Goal: Contribute content

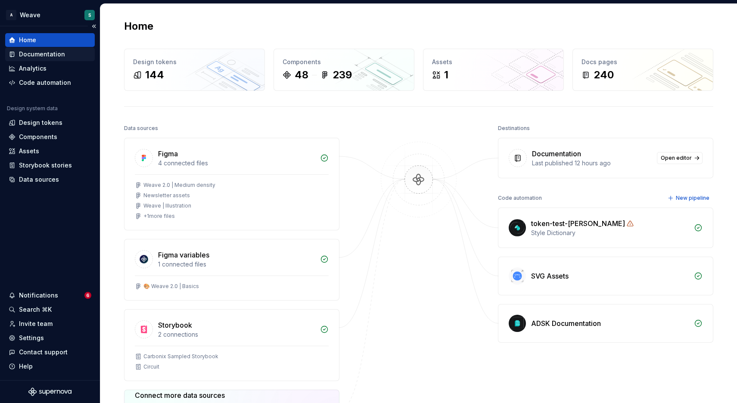
click at [40, 54] on div "Documentation" at bounding box center [42, 54] width 46 height 9
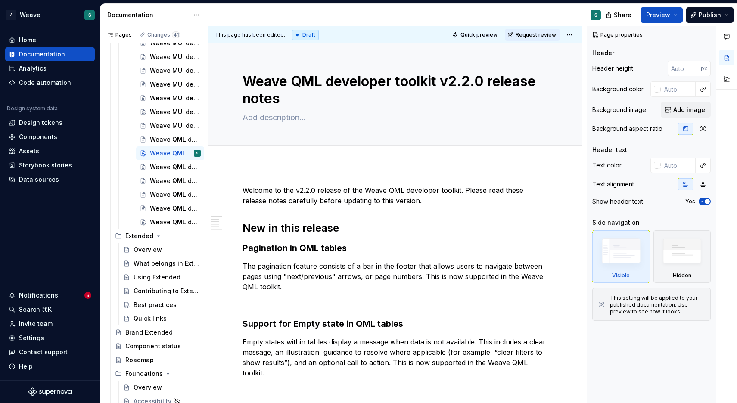
scroll to position [50, 0]
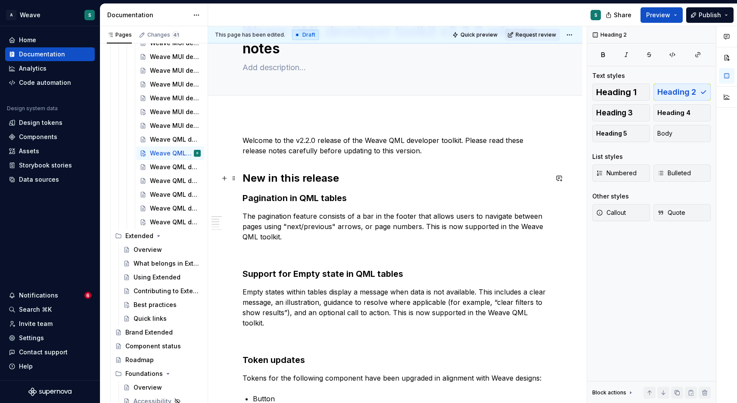
click at [492, 174] on h2 "New in this release" at bounding box center [395, 178] width 305 height 14
click at [458, 193] on h3 "Pagination in QML tables" at bounding box center [395, 198] width 305 height 12
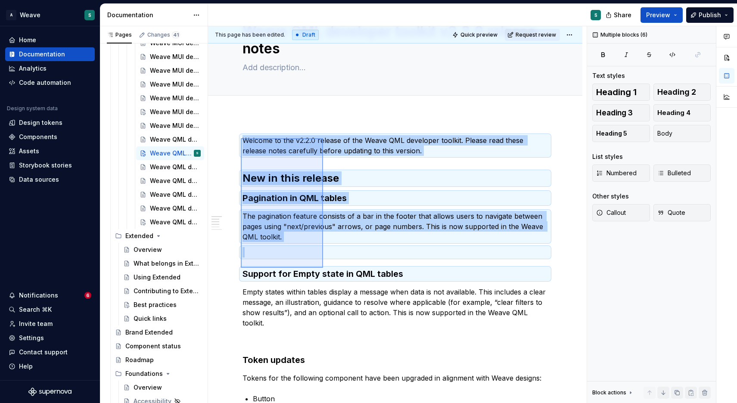
drag, startPoint x: 241, startPoint y: 138, endPoint x: 323, endPoint y: 271, distance: 155.8
click at [323, 271] on div "This page has been edited. Draft Quick preview Request review Weave QML develop…" at bounding box center [397, 214] width 379 height 377
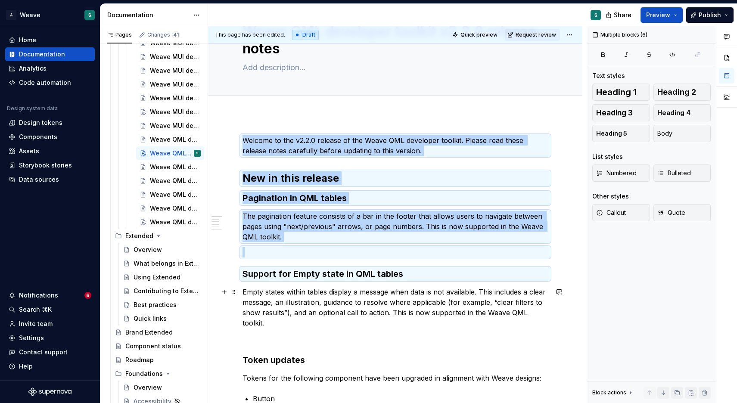
click at [372, 290] on p "Empty states within tables display a message when data is not available. This i…" at bounding box center [395, 307] width 305 height 41
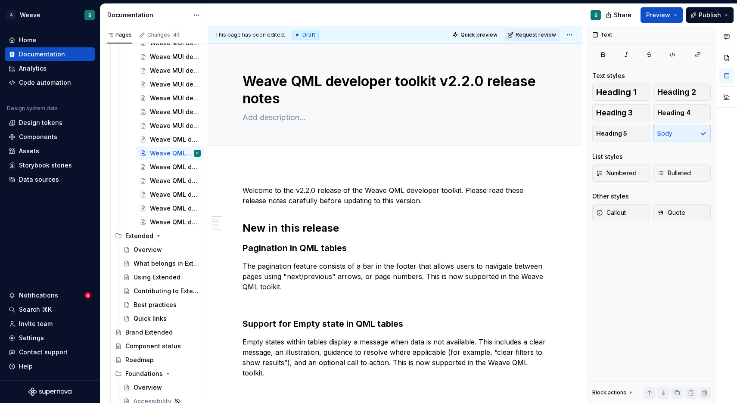
scroll to position [0, 0]
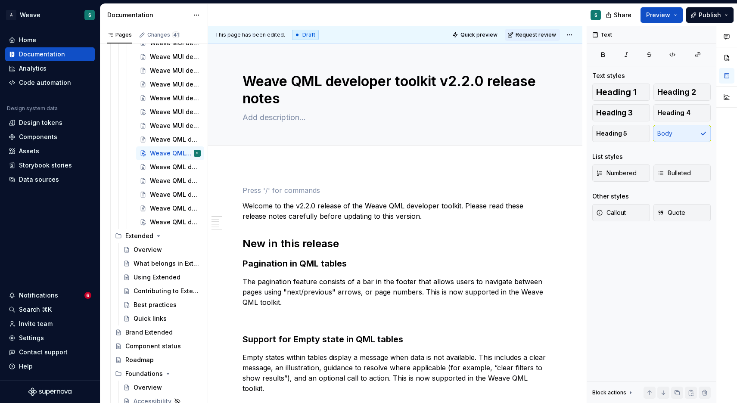
scroll to position [4, 0]
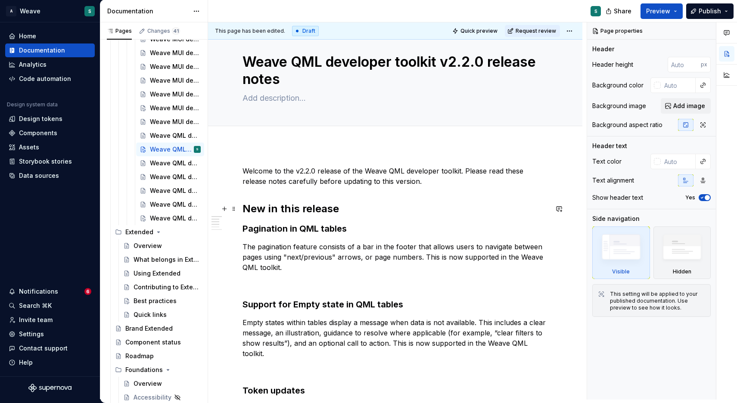
click at [352, 213] on h2 "New in this release" at bounding box center [395, 209] width 305 height 14
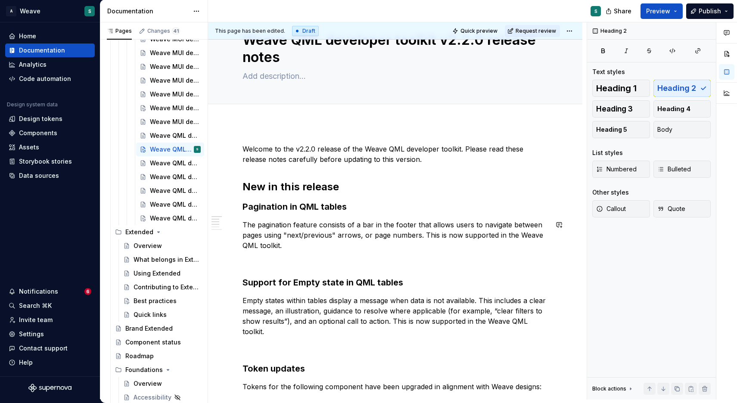
scroll to position [35, 0]
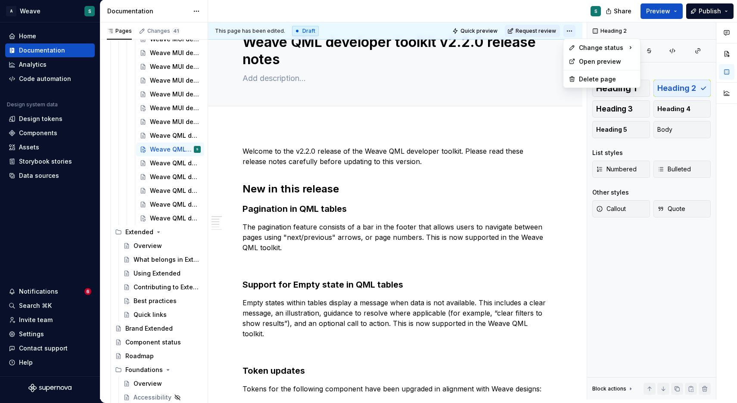
click at [571, 28] on html "A Weave S Home Documentation Analytics Code automation Design system data Desig…" at bounding box center [368, 201] width 737 height 403
click at [679, 87] on div "Ready for publish" at bounding box center [695, 91] width 60 height 9
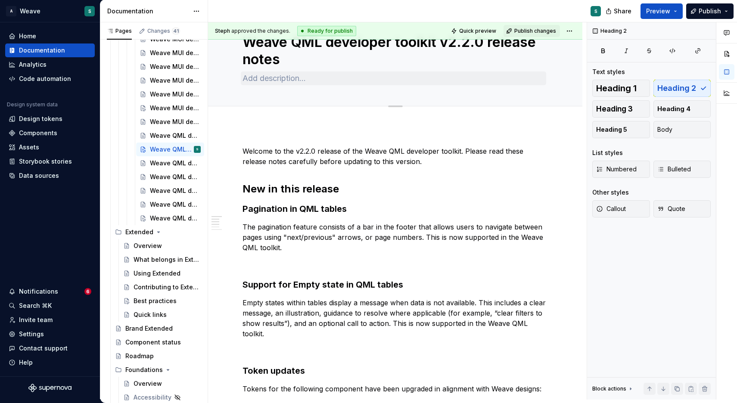
scroll to position [0, 0]
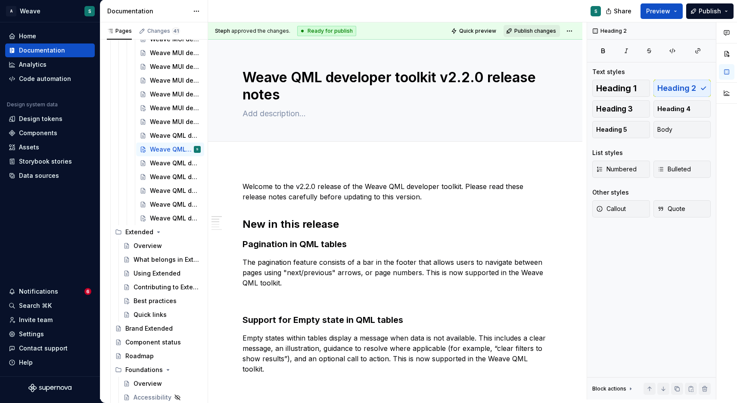
click at [536, 32] on span "Publish changes" at bounding box center [535, 31] width 42 height 7
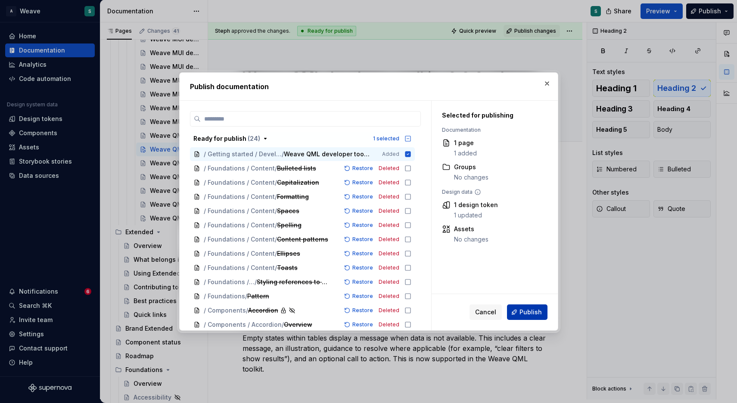
click at [526, 311] on span "Publish" at bounding box center [531, 312] width 22 height 9
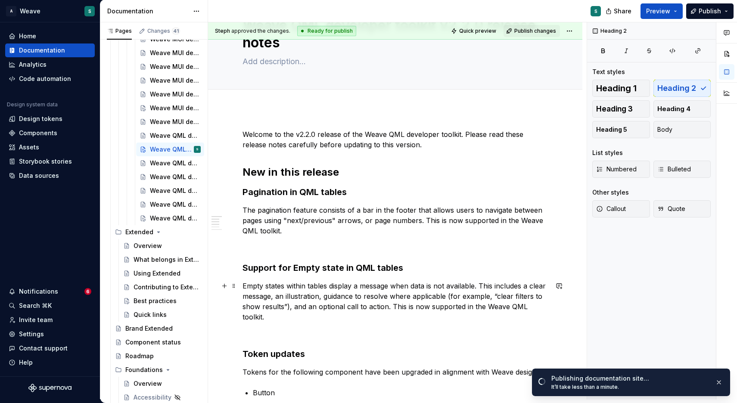
scroll to position [59, 0]
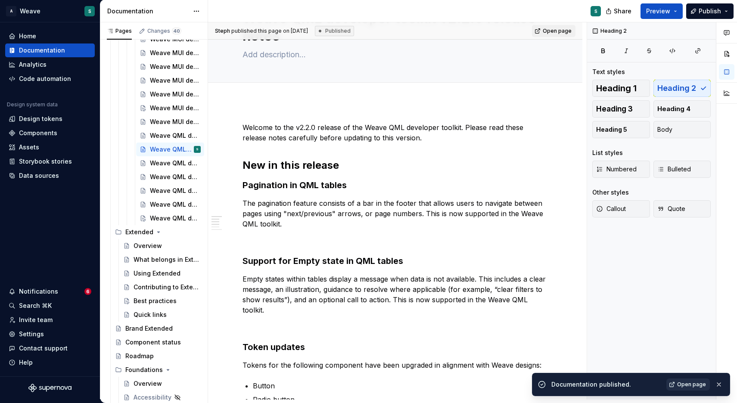
click at [694, 383] on span "Open page" at bounding box center [691, 384] width 29 height 7
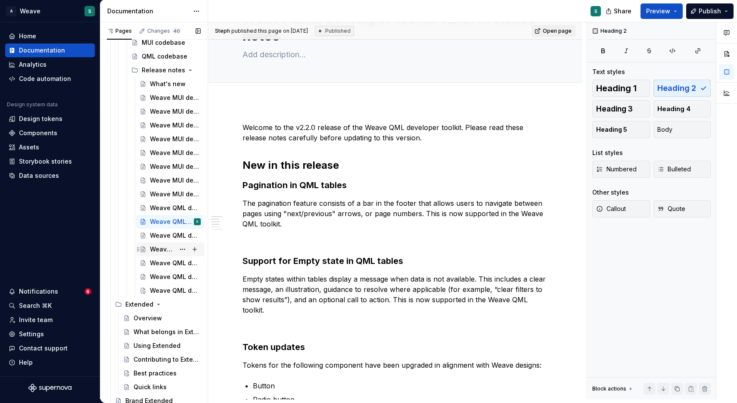
scroll to position [565, 0]
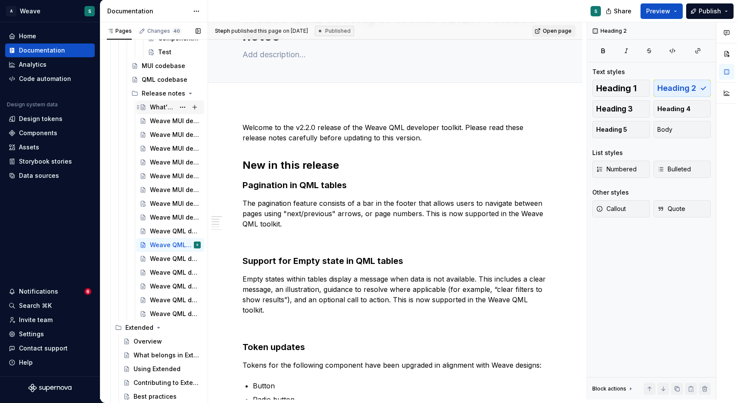
click at [161, 106] on div "What's new" at bounding box center [162, 107] width 25 height 9
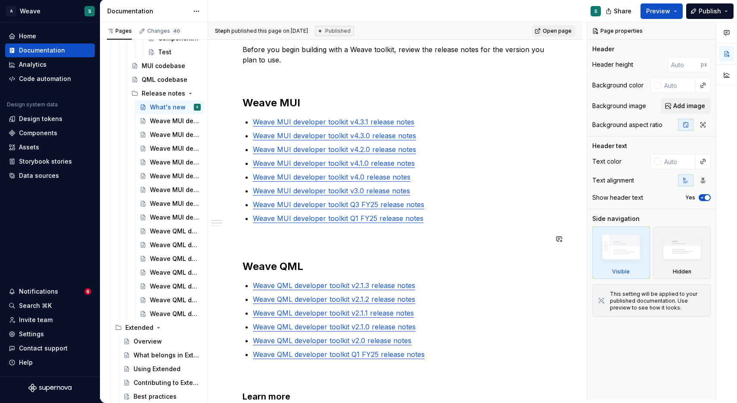
scroll to position [151, 0]
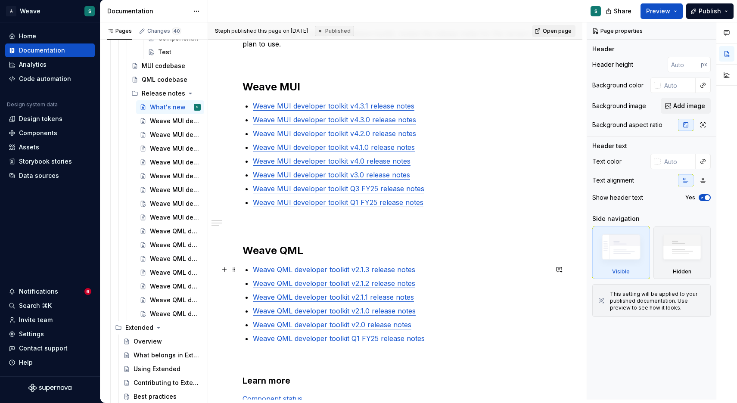
click at [427, 267] on p "Weave QML developer toolkit v2.1.3 release notes" at bounding box center [400, 270] width 295 height 10
type textarea "*"
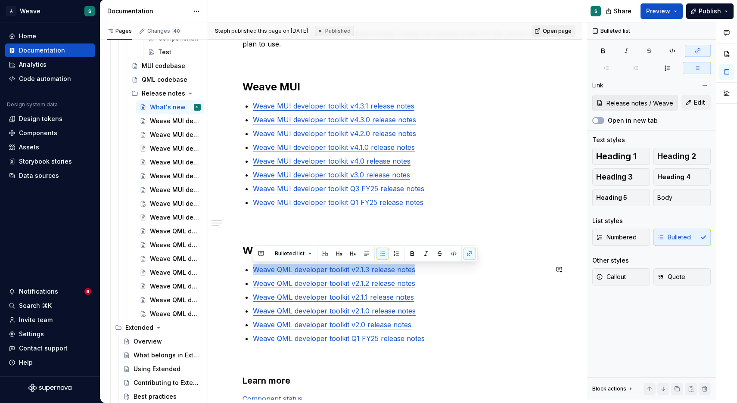
copy link "Weave QML developer toolkit v2.1.3 release notes"
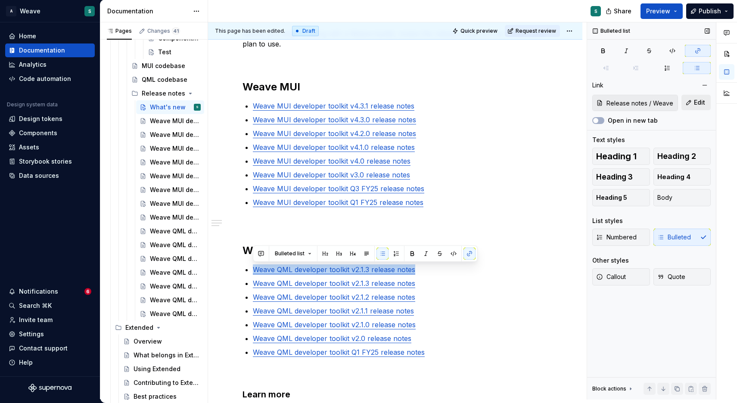
click at [691, 102] on button "Edit" at bounding box center [696, 103] width 29 height 16
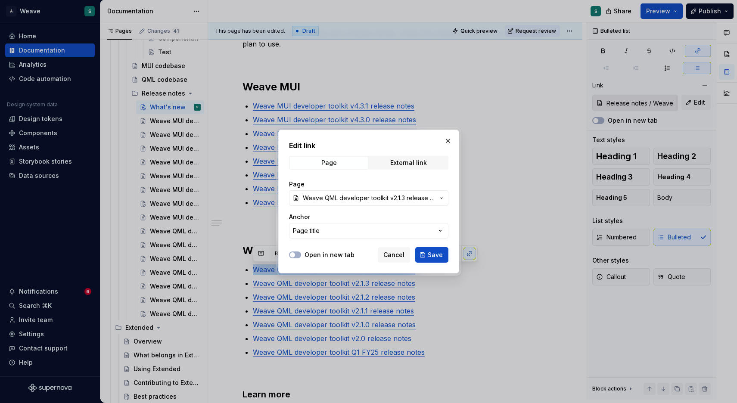
click at [442, 196] on icon "button" at bounding box center [441, 198] width 7 height 7
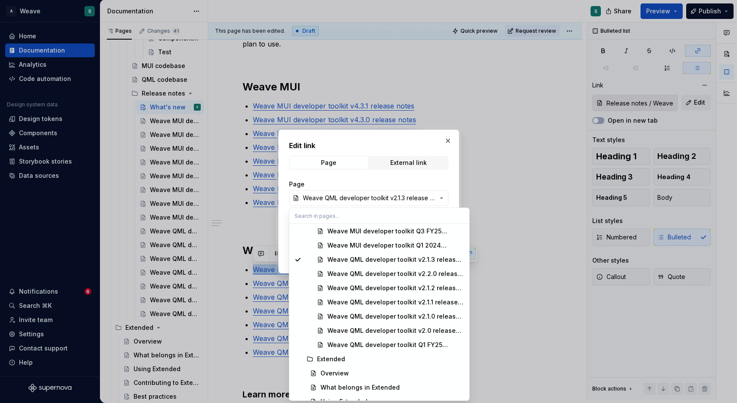
scroll to position [751, 0]
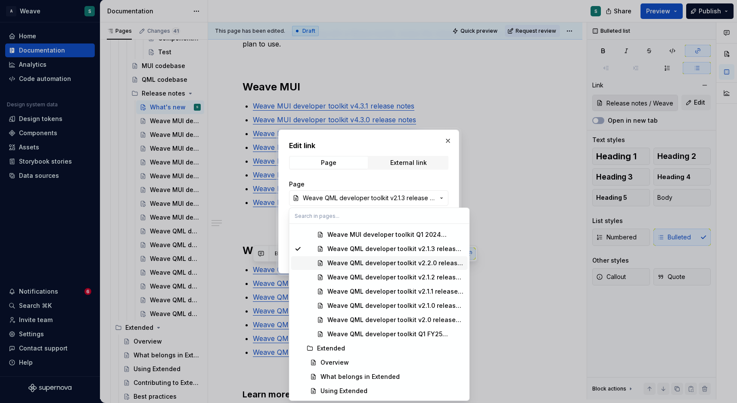
click at [392, 261] on div "Weave QML developer toolkit v2.2.0 release notes" at bounding box center [395, 263] width 137 height 9
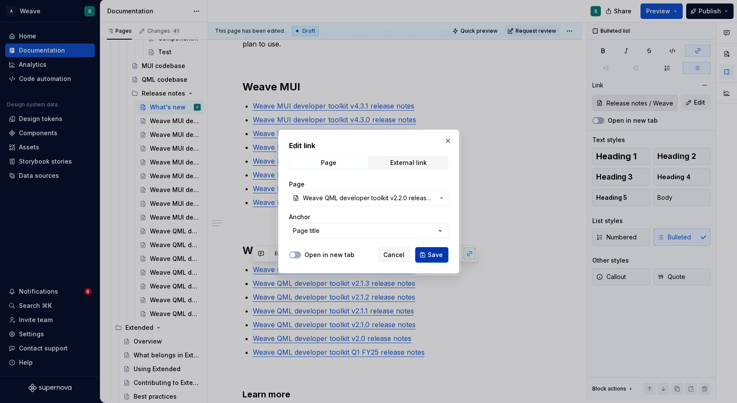
click at [434, 255] on span "Save" at bounding box center [435, 255] width 15 height 9
type input "Release notes / Weave QML developer toolkit v2.2.0 release notes"
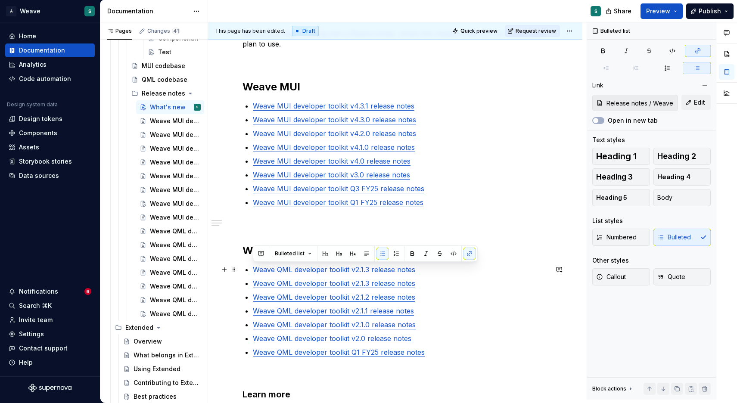
click at [369, 272] on link "Weave QML developer toolkit v2.1.3 release notes" at bounding box center [334, 269] width 162 height 9
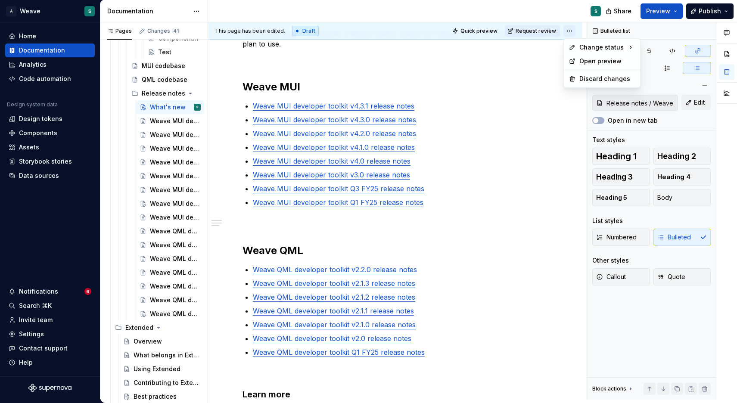
click at [568, 30] on html "A Weave S Home Documentation Analytics Code automation Design system data Desig…" at bounding box center [368, 201] width 737 height 403
click at [676, 94] on div "Ready for publish" at bounding box center [695, 91] width 60 height 9
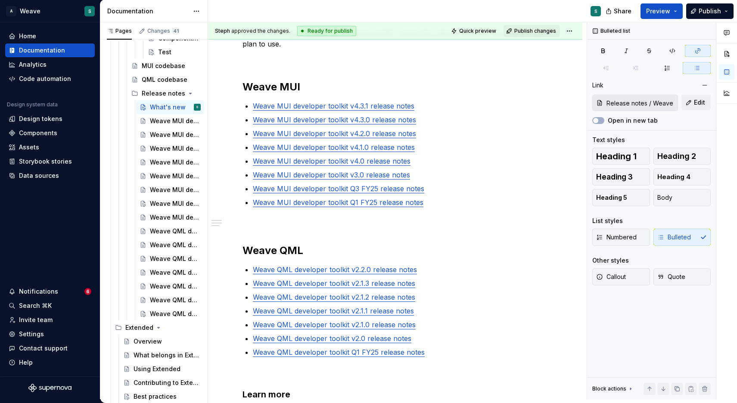
scroll to position [110, 0]
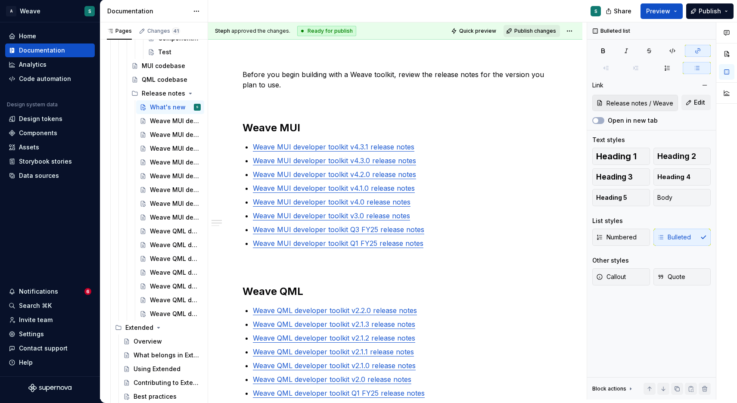
click at [533, 29] on span "Publish changes" at bounding box center [535, 31] width 42 height 7
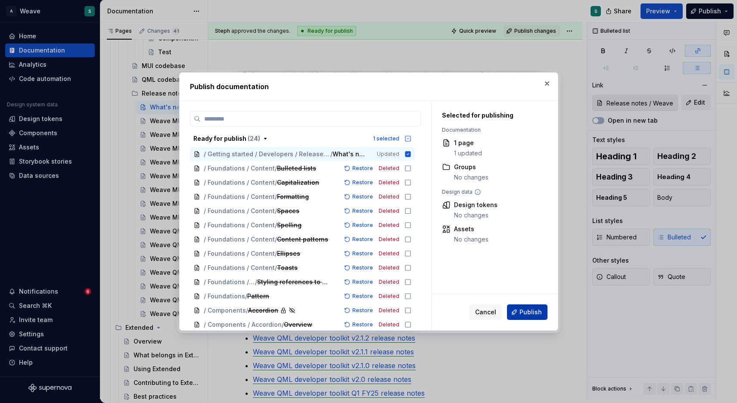
click at [530, 310] on span "Publish" at bounding box center [531, 312] width 22 height 9
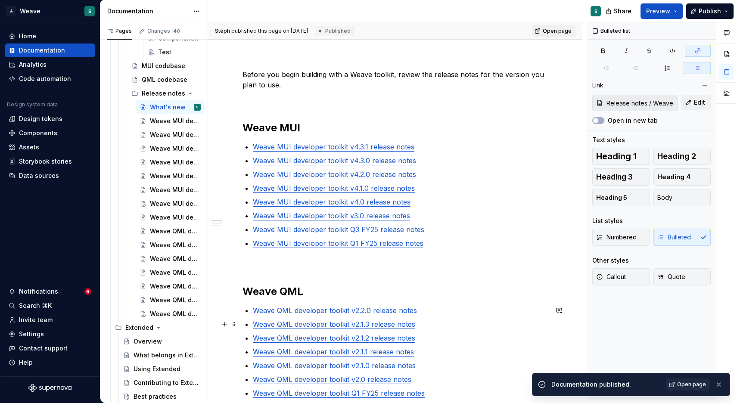
type textarea "*"
click at [698, 385] on span "Open page" at bounding box center [691, 384] width 29 height 7
